Goal: Browse casually

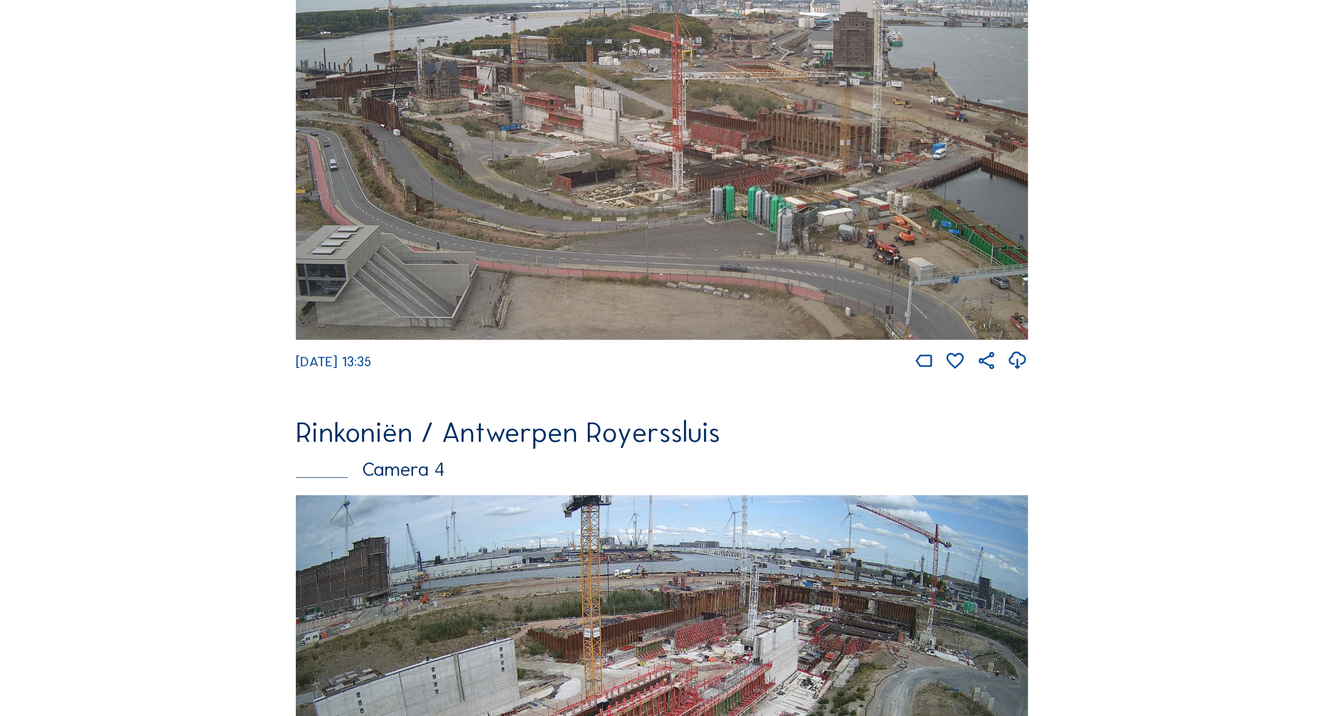
scroll to position [2452, 0]
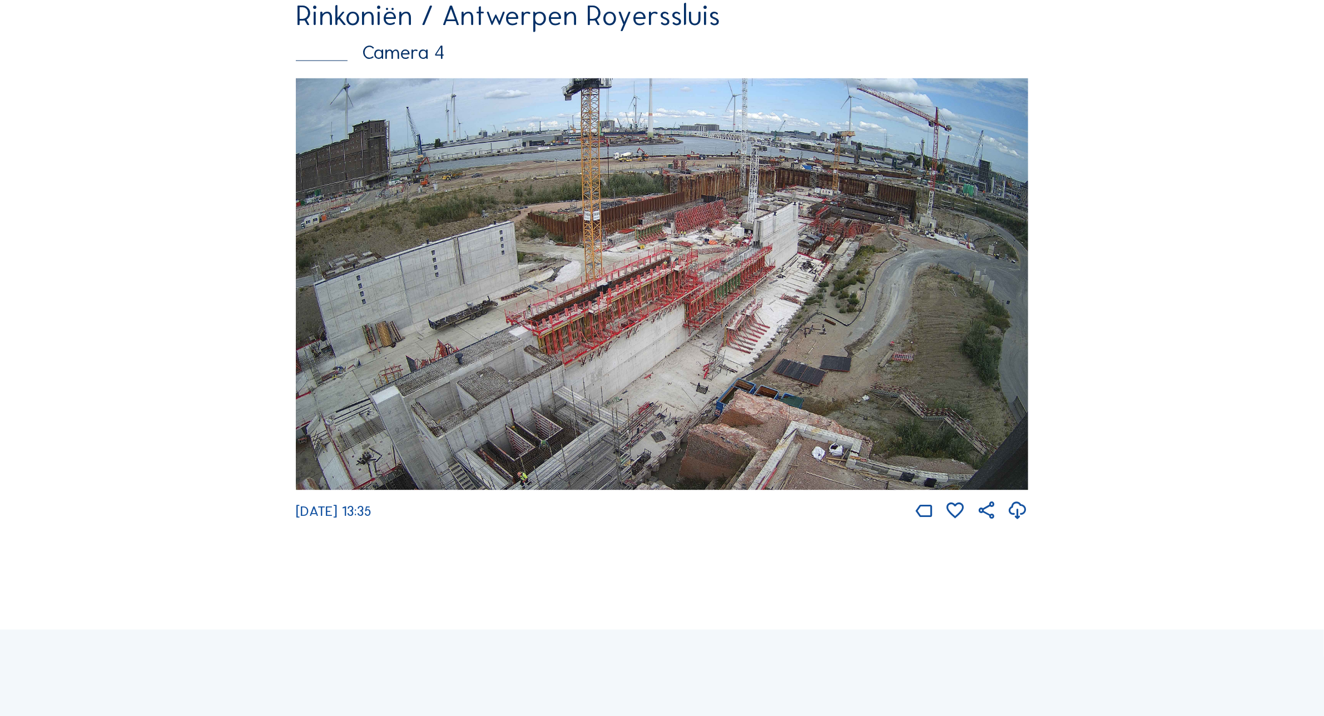
click at [874, 285] on img at bounding box center [662, 284] width 732 height 412
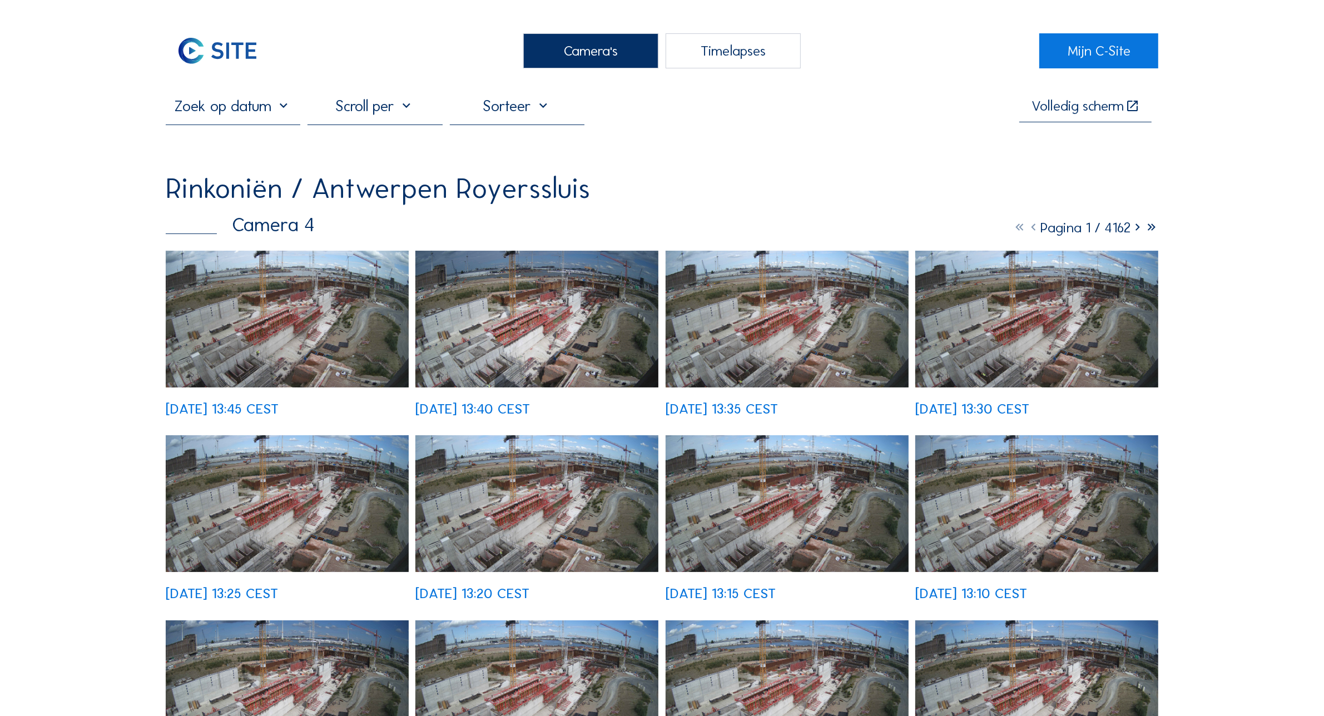
click at [264, 276] on img at bounding box center [287, 319] width 243 height 137
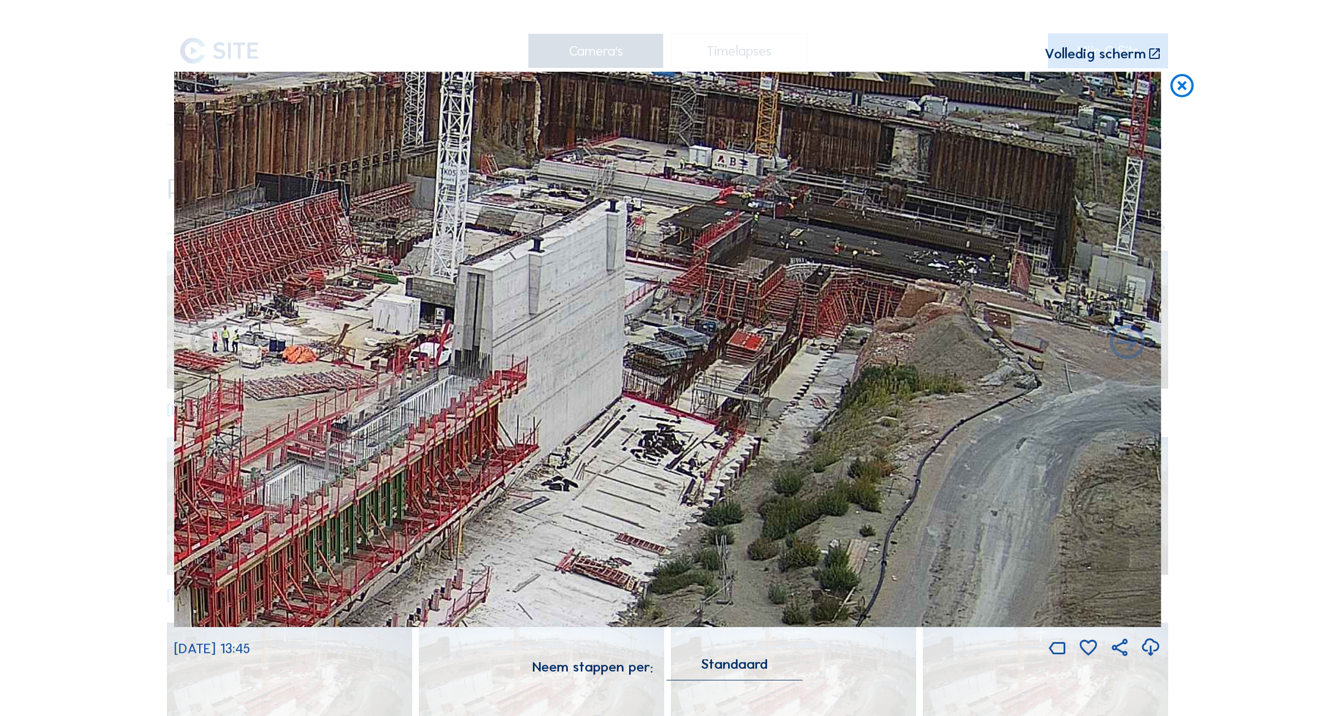
click at [1178, 88] on icon at bounding box center [1182, 86] width 28 height 29
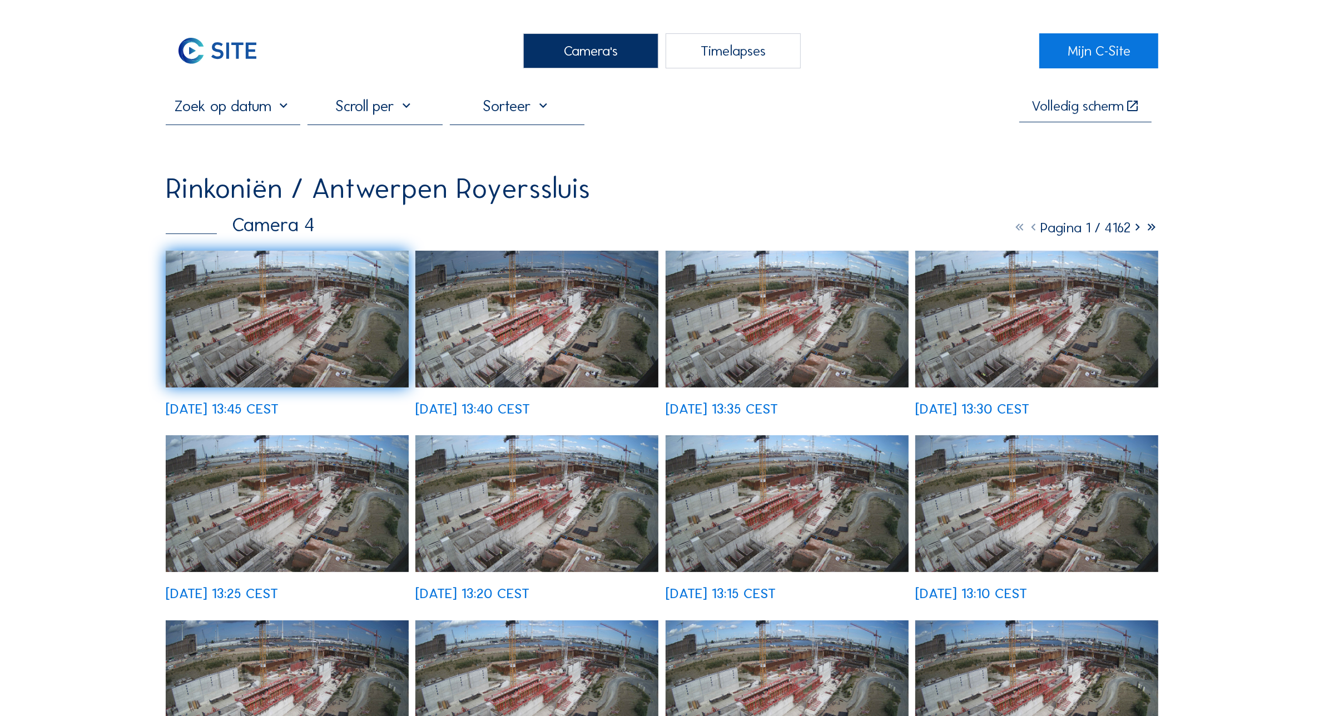
click at [551, 36] on div "Camera's" at bounding box center [590, 50] width 135 height 35
